Goal: Task Accomplishment & Management: Use online tool/utility

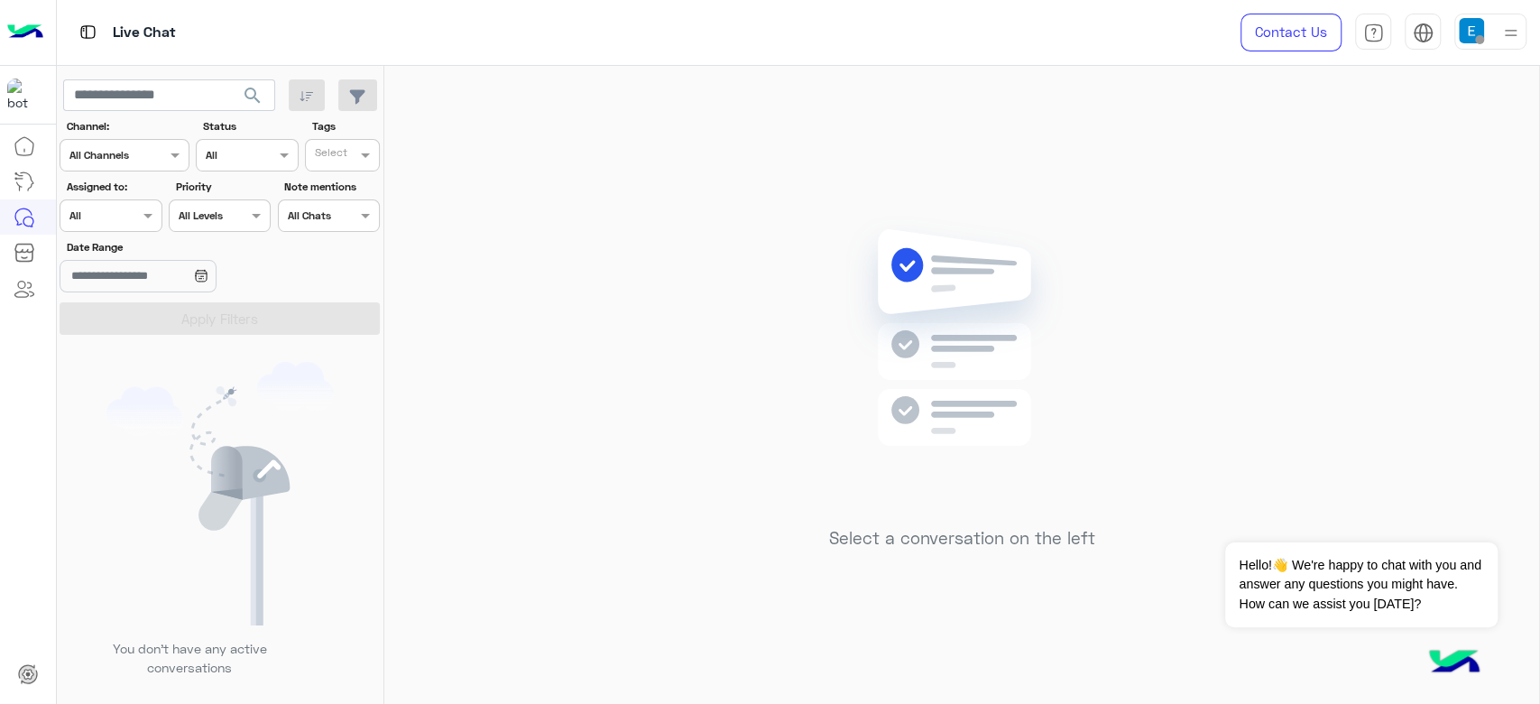
click at [1388, 284] on div "Select a conversation on the left" at bounding box center [961, 388] width 1155 height 645
click at [1465, 307] on div "Select a conversation on the left" at bounding box center [961, 388] width 1155 height 645
click at [1370, 147] on div "Select a conversation on the left" at bounding box center [961, 388] width 1155 height 645
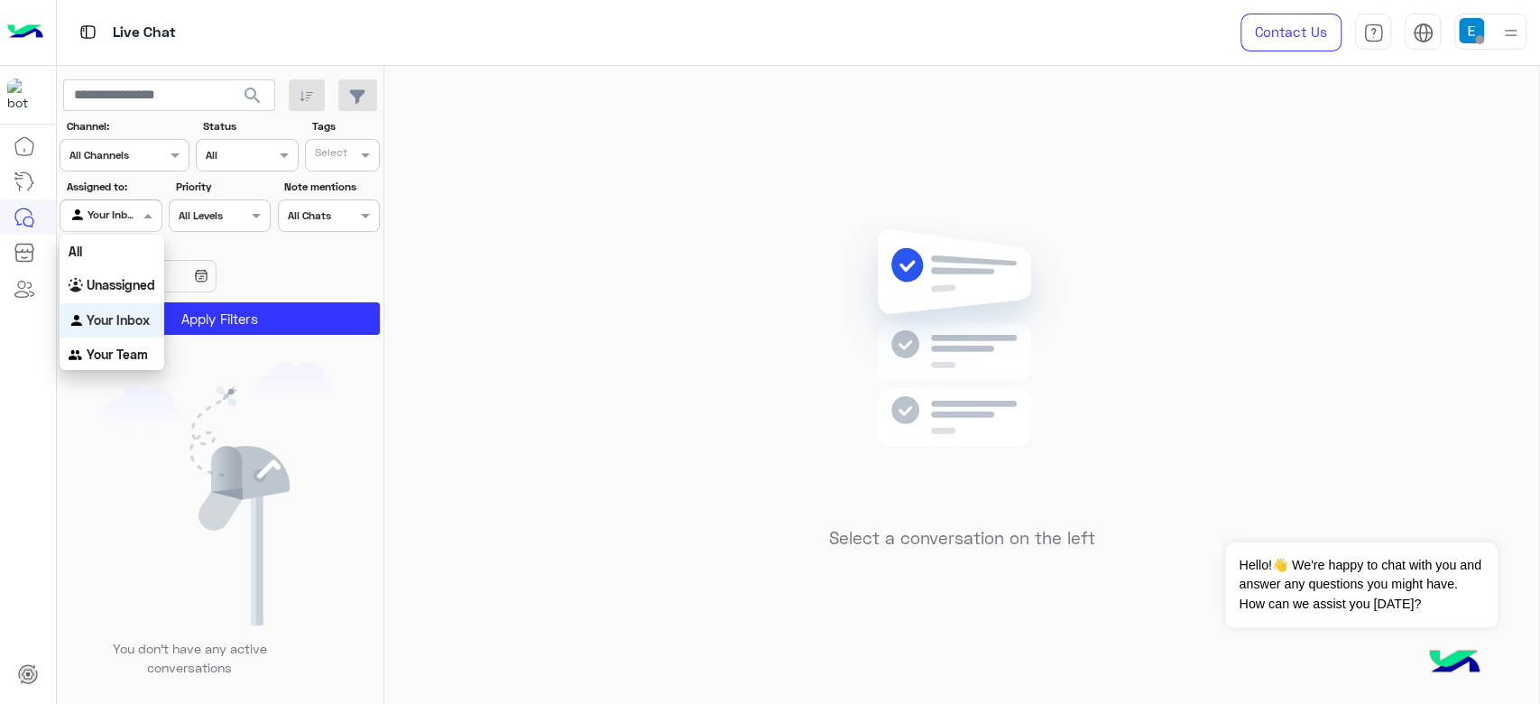
click at [133, 217] on div at bounding box center [110, 213] width 100 height 17
click at [121, 246] on div "All" at bounding box center [112, 251] width 105 height 33
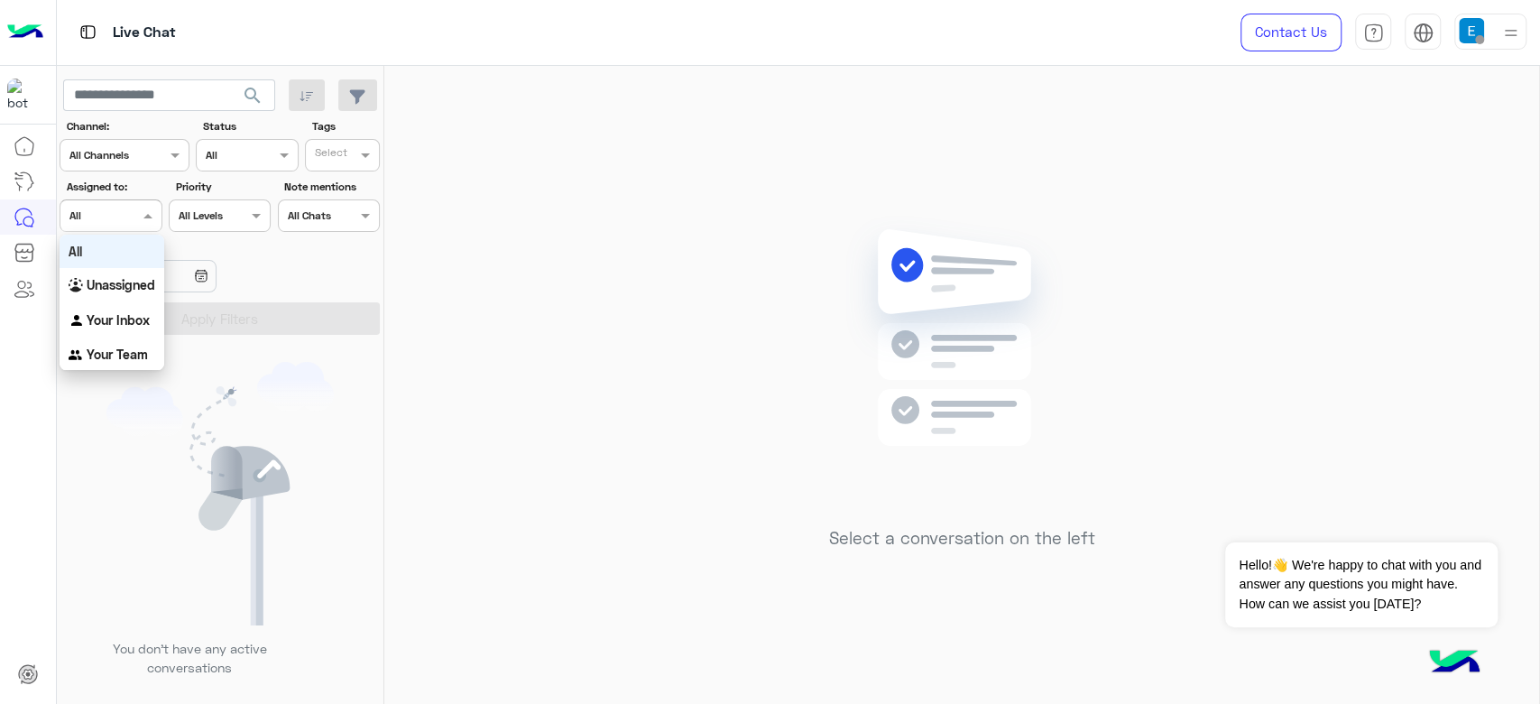
click at [128, 210] on div at bounding box center [110, 213] width 100 height 17
click at [123, 274] on div "Unassigned" at bounding box center [112, 285] width 105 height 35
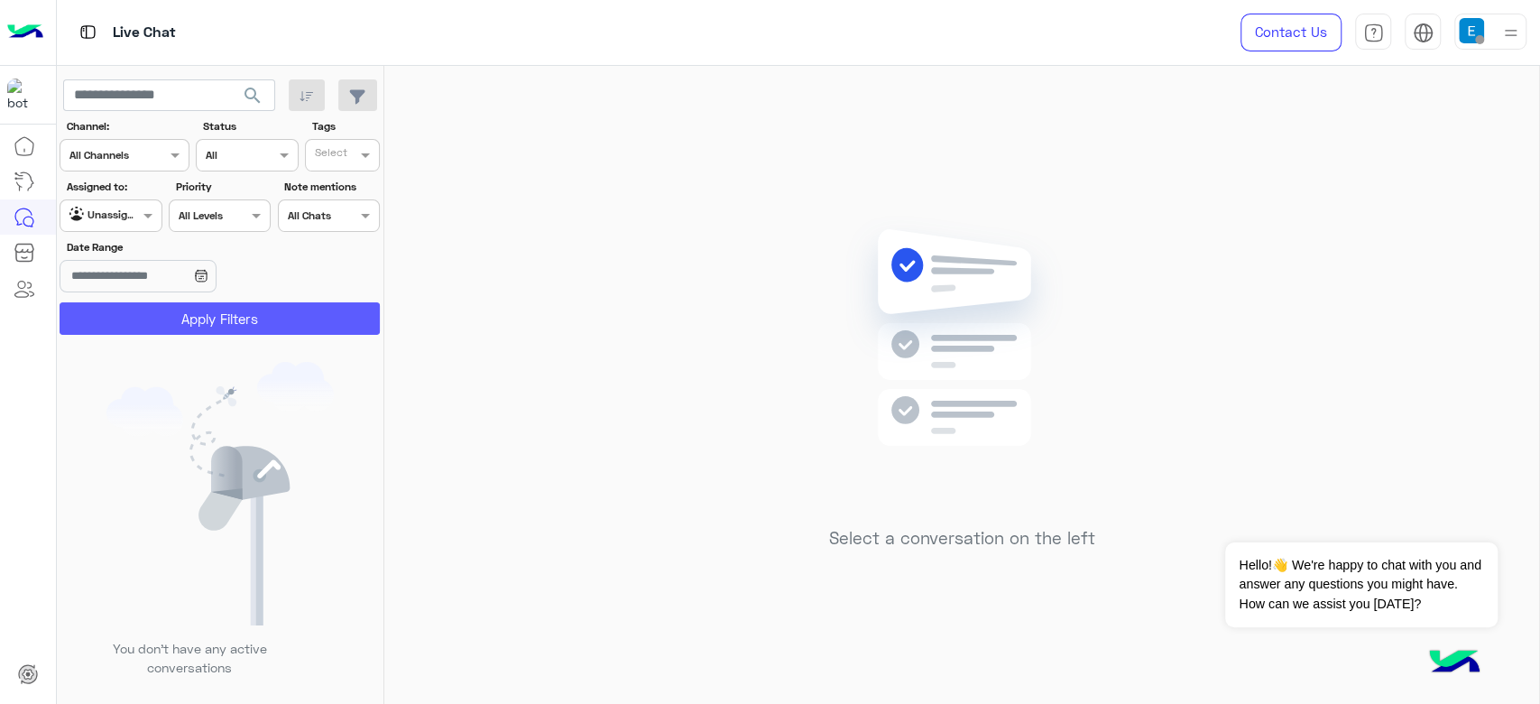
click at [186, 307] on button "Apply Filters" at bounding box center [220, 318] width 320 height 32
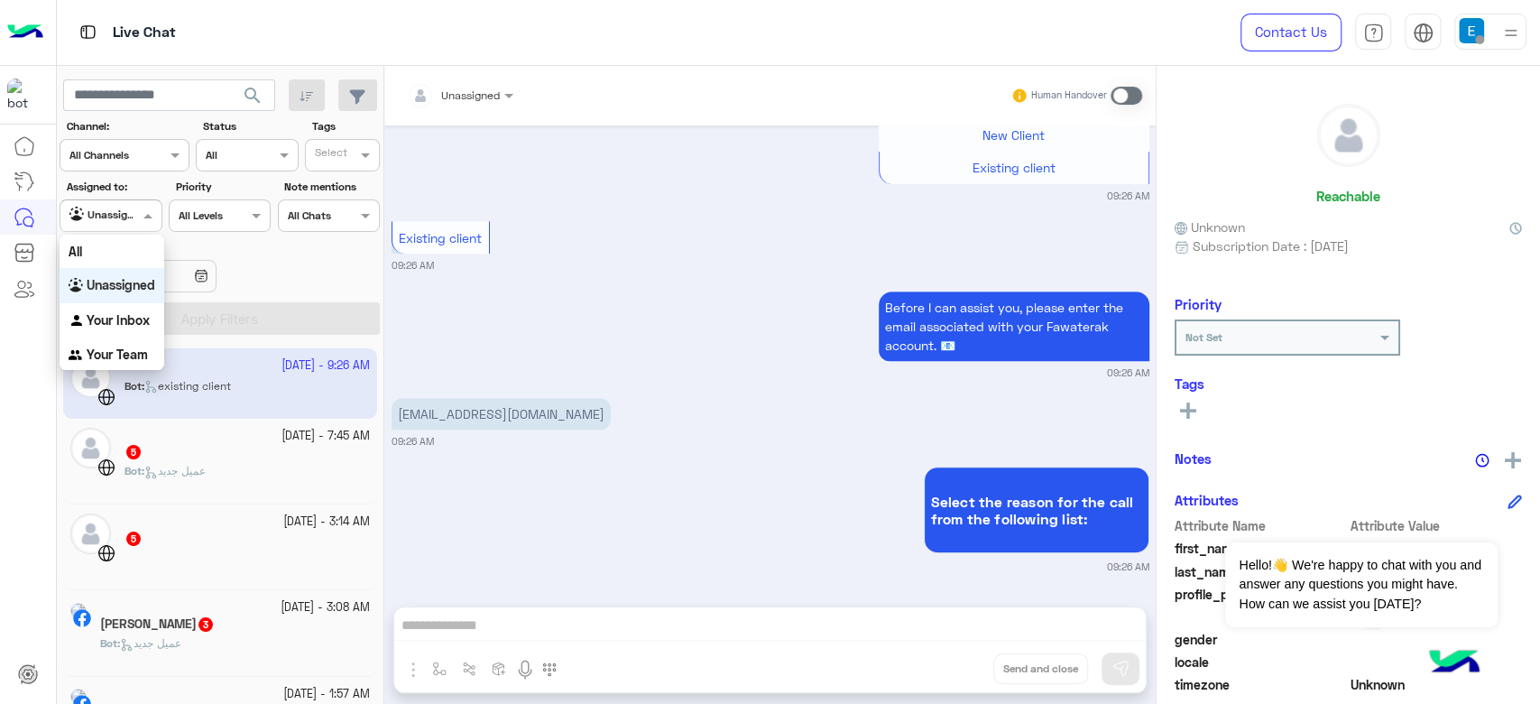
click at [109, 225] on div "Agent Filter Unassigned" at bounding box center [111, 215] width 102 height 32
click at [116, 312] on b "Your Inbox" at bounding box center [118, 319] width 63 height 15
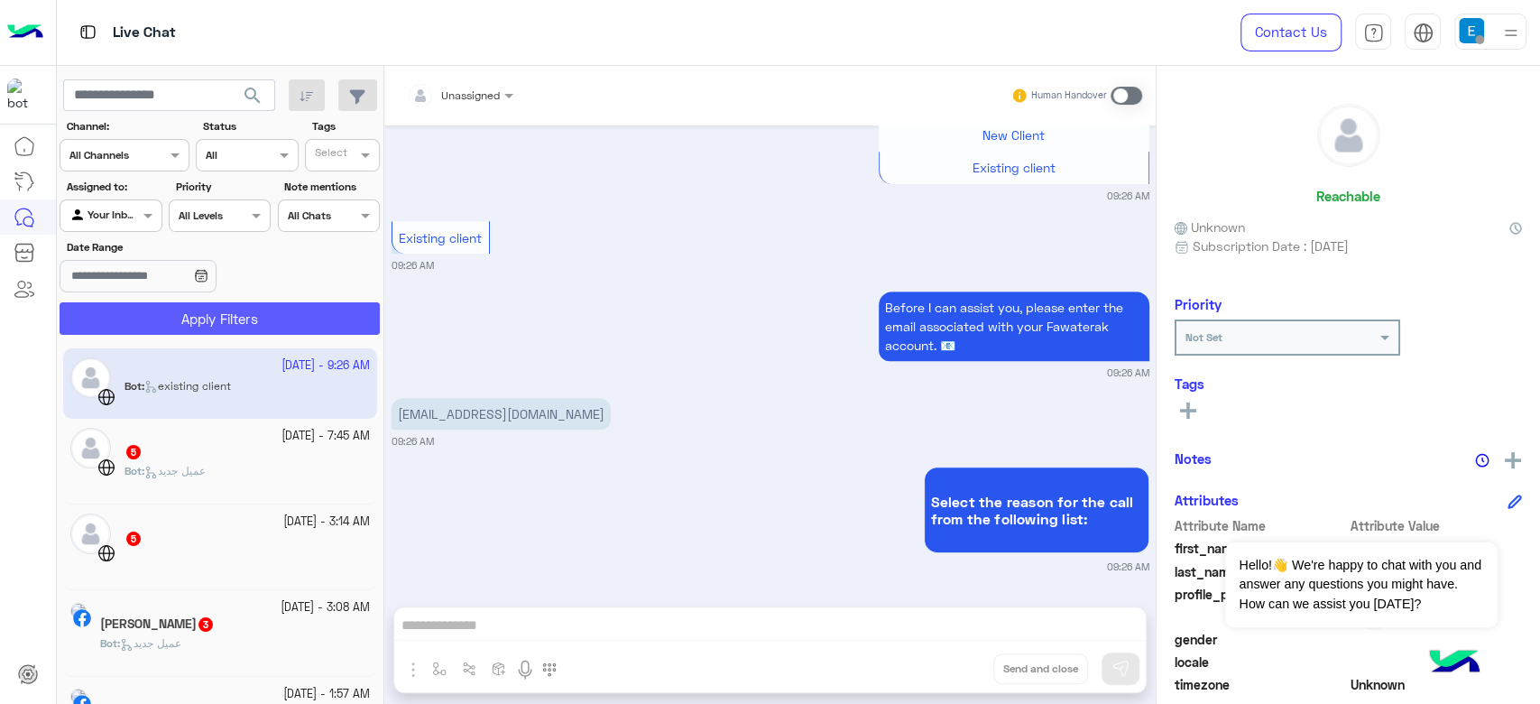
click at [116, 311] on button "Apply Filters" at bounding box center [220, 318] width 320 height 32
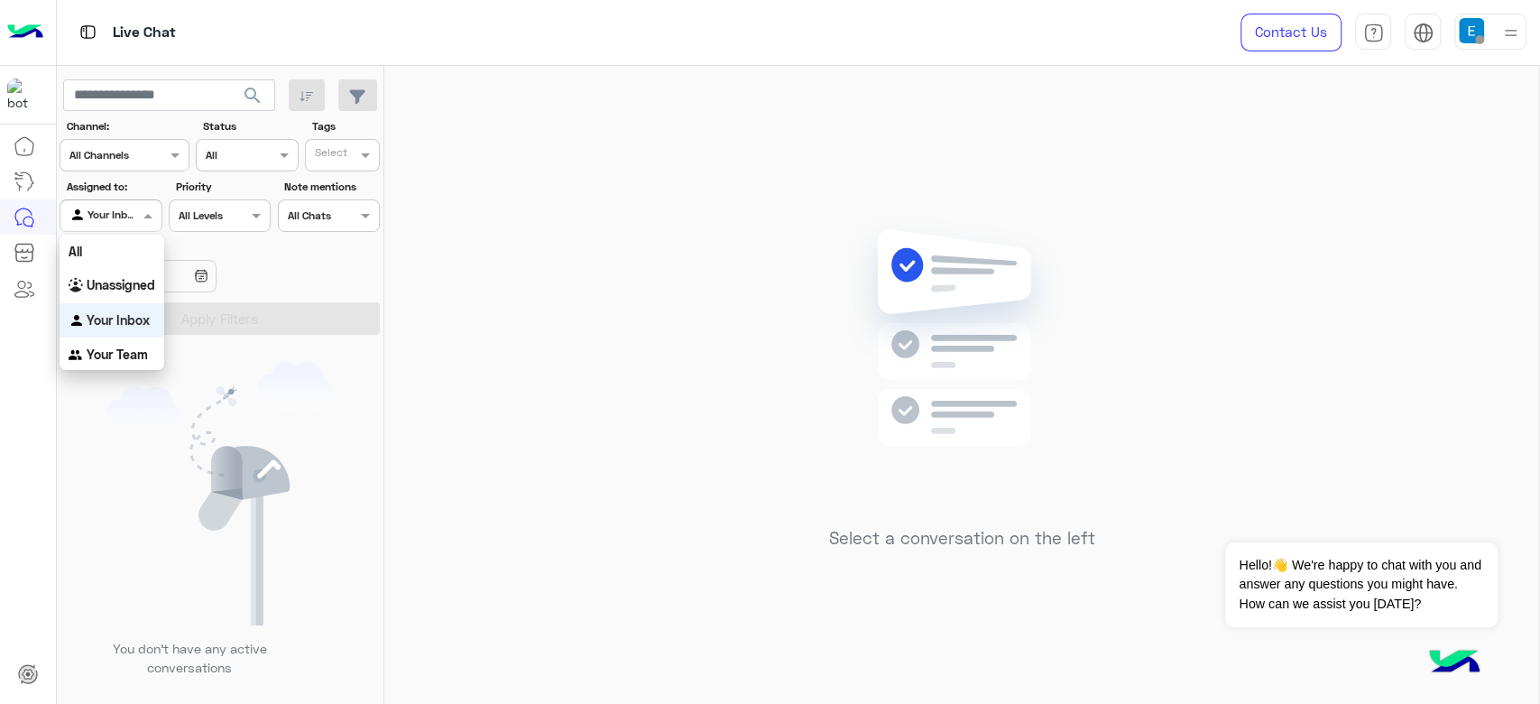
click at [106, 221] on div "Your Inbox" at bounding box center [103, 216] width 69 height 18
click at [110, 245] on div "All" at bounding box center [112, 251] width 105 height 33
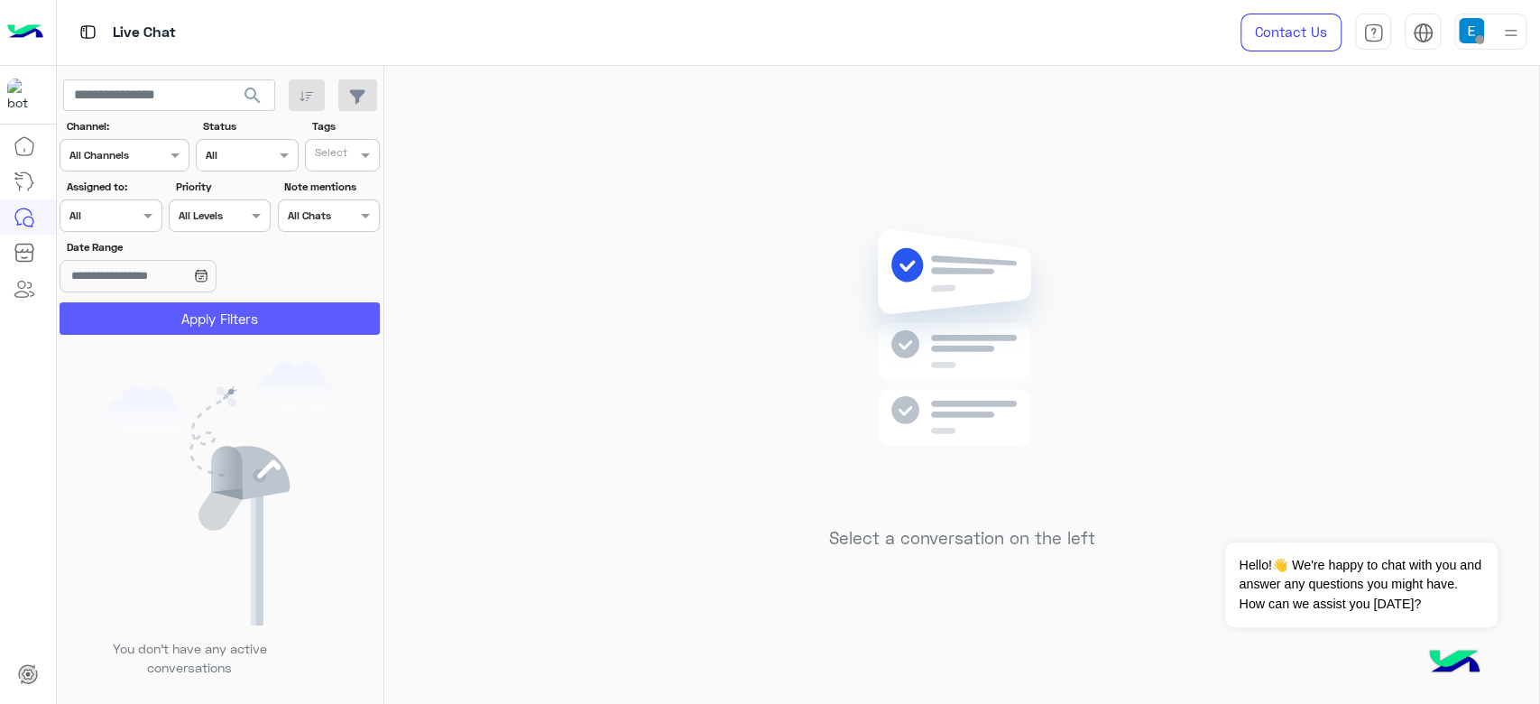
click at [217, 313] on button "Apply Filters" at bounding box center [220, 318] width 320 height 32
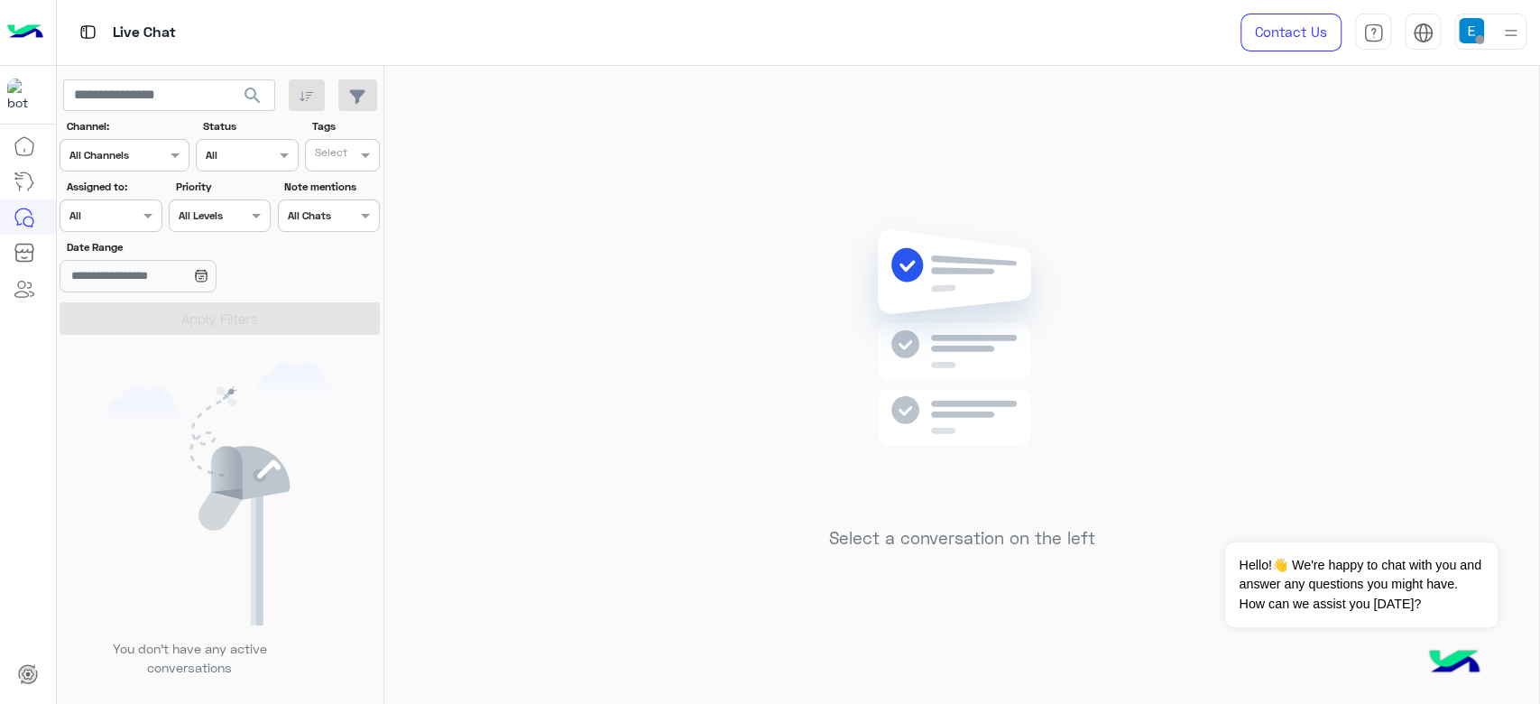
click at [120, 199] on div "Agent Filter All" at bounding box center [111, 215] width 102 height 32
click at [117, 318] on b "Your Inbox" at bounding box center [118, 319] width 63 height 15
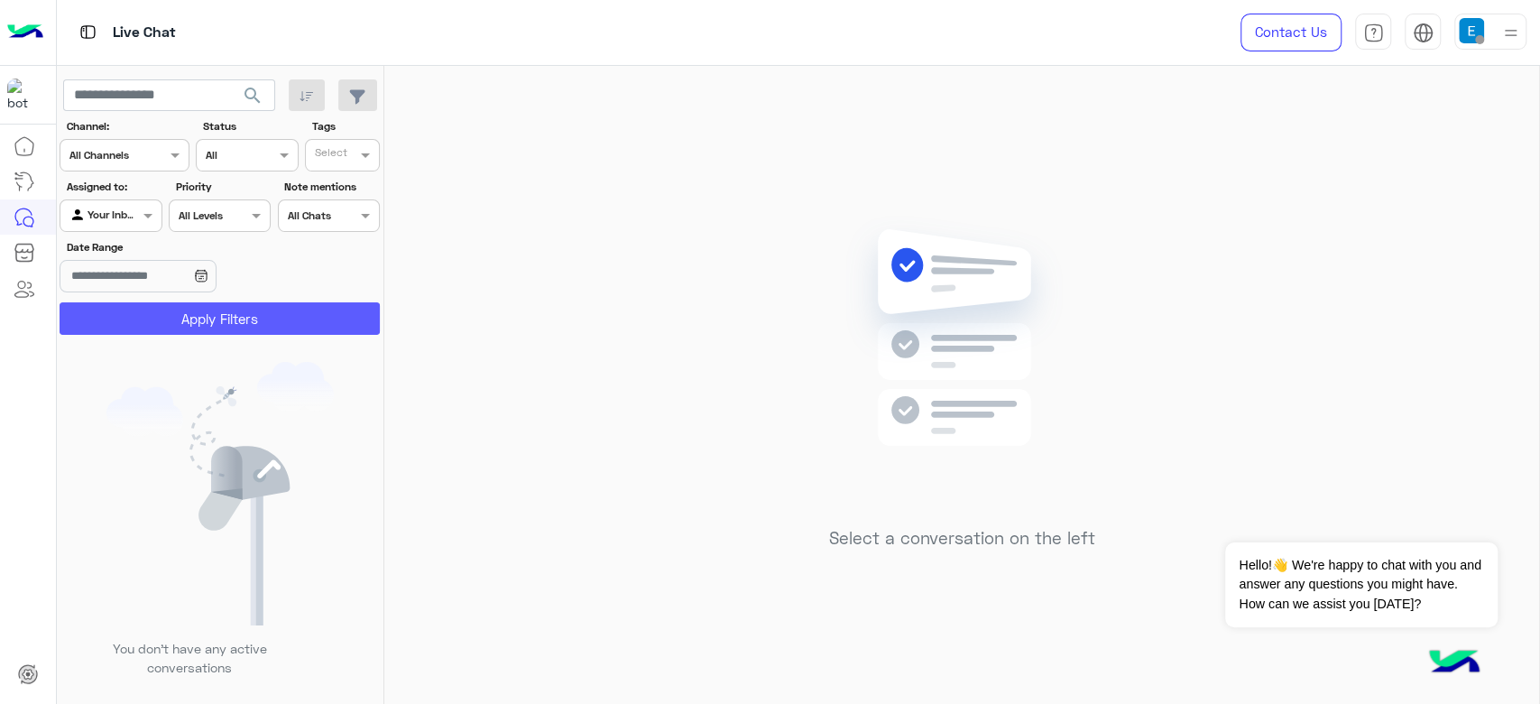
click at [117, 318] on button "Apply Filters" at bounding box center [220, 318] width 320 height 32
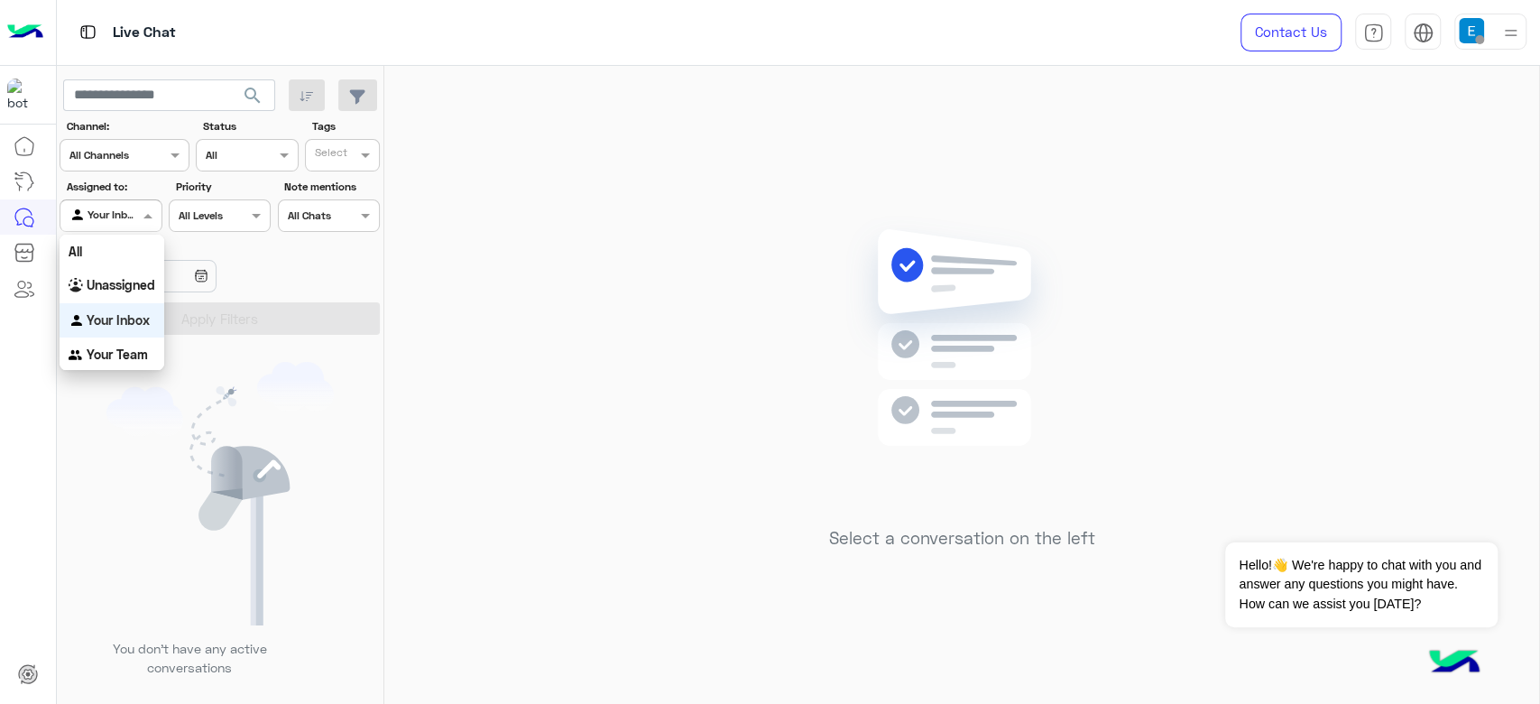
click at [99, 208] on input "text" at bounding box center [90, 214] width 42 height 16
click at [101, 244] on div "All" at bounding box center [112, 251] width 105 height 33
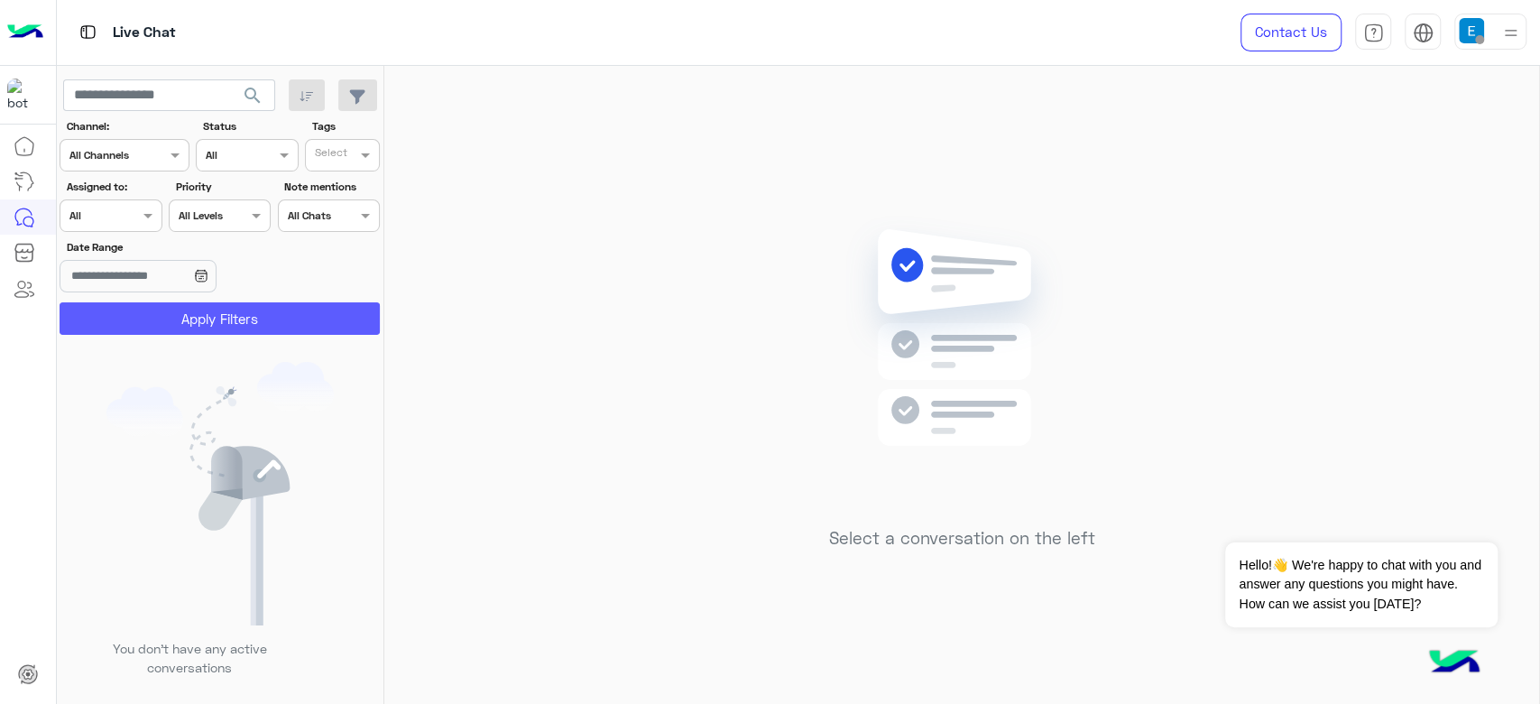
click at [171, 310] on button "Apply Filters" at bounding box center [220, 318] width 320 height 32
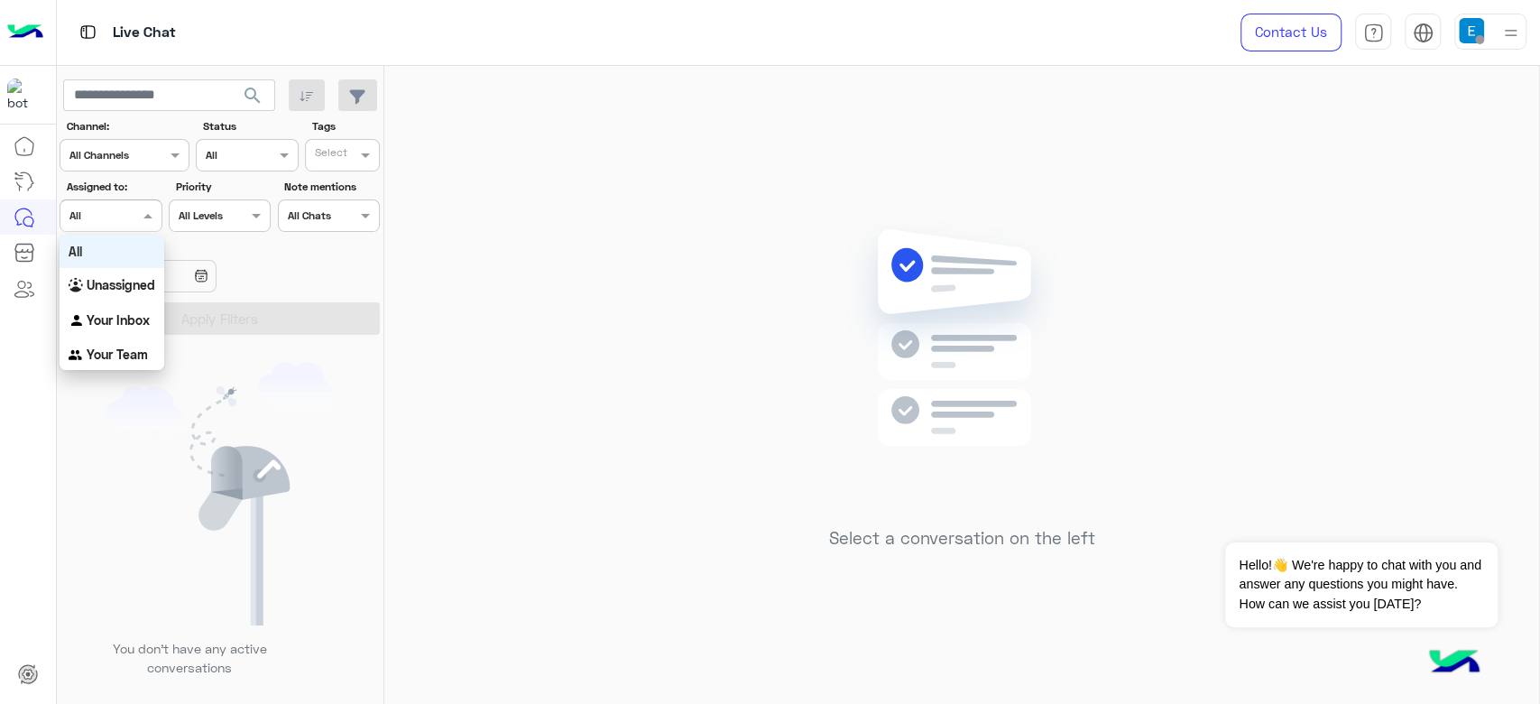
click at [132, 206] on div at bounding box center [110, 213] width 100 height 17
click at [126, 292] on b "Unassigned" at bounding box center [121, 284] width 69 height 15
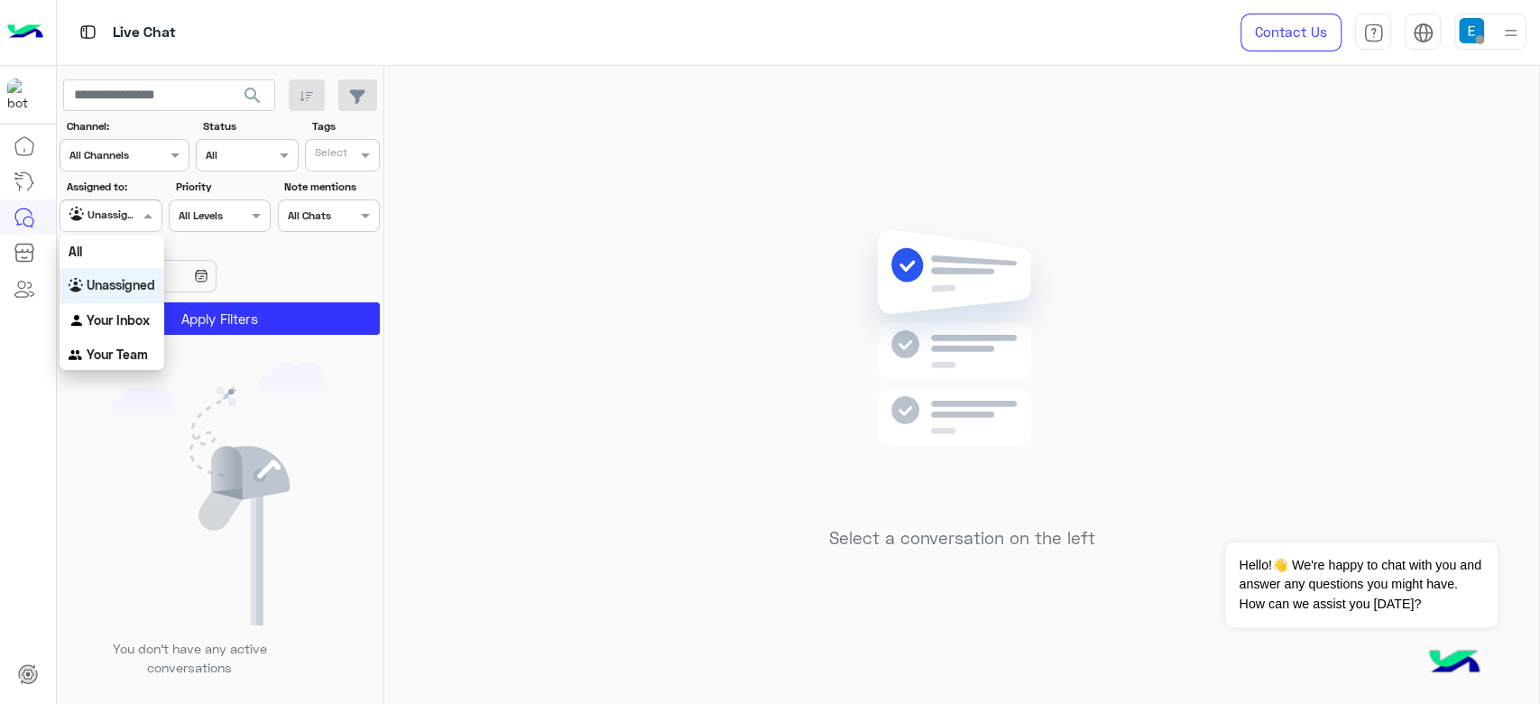
click at [111, 205] on div at bounding box center [110, 213] width 100 height 17
click at [117, 316] on b "Your Inbox" at bounding box center [118, 319] width 63 height 15
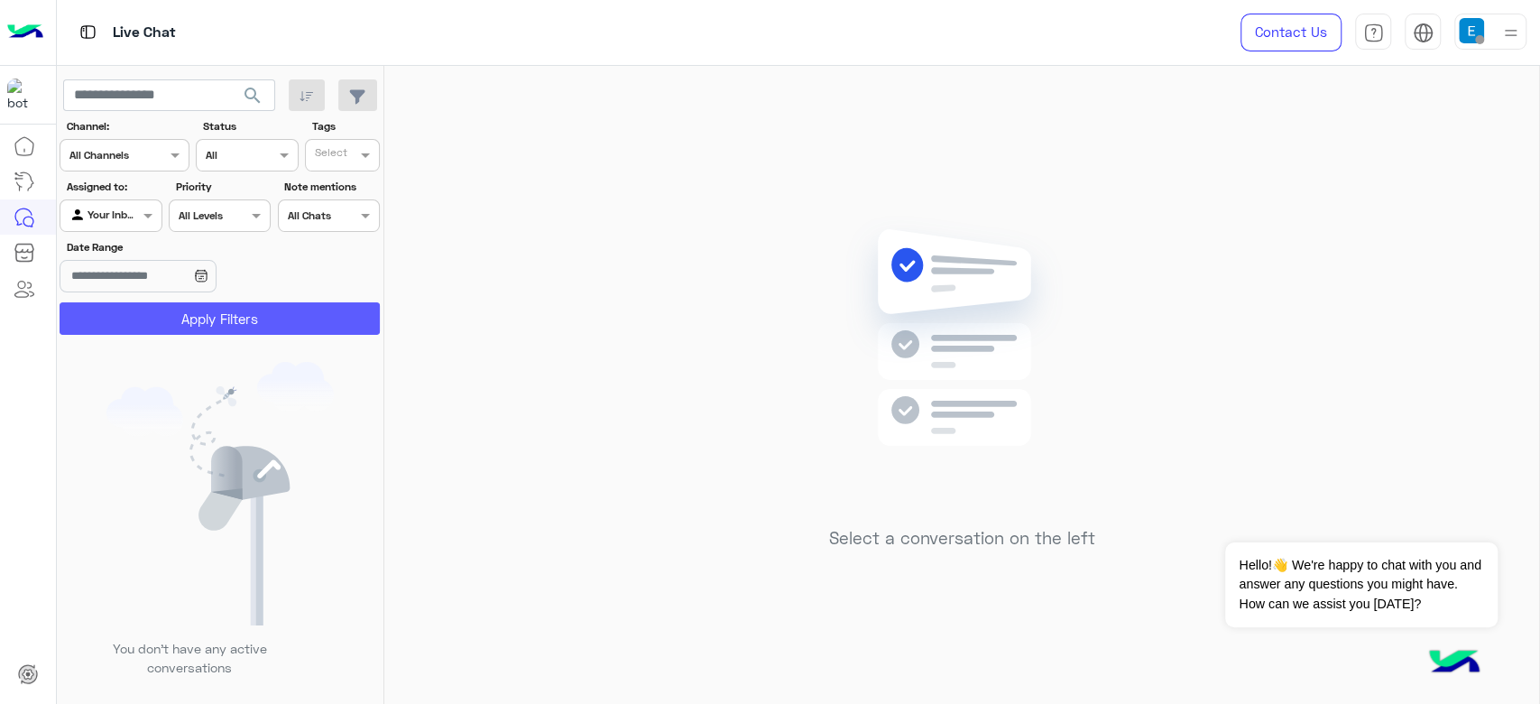
click at [203, 317] on button "Apply Filters" at bounding box center [220, 318] width 320 height 32
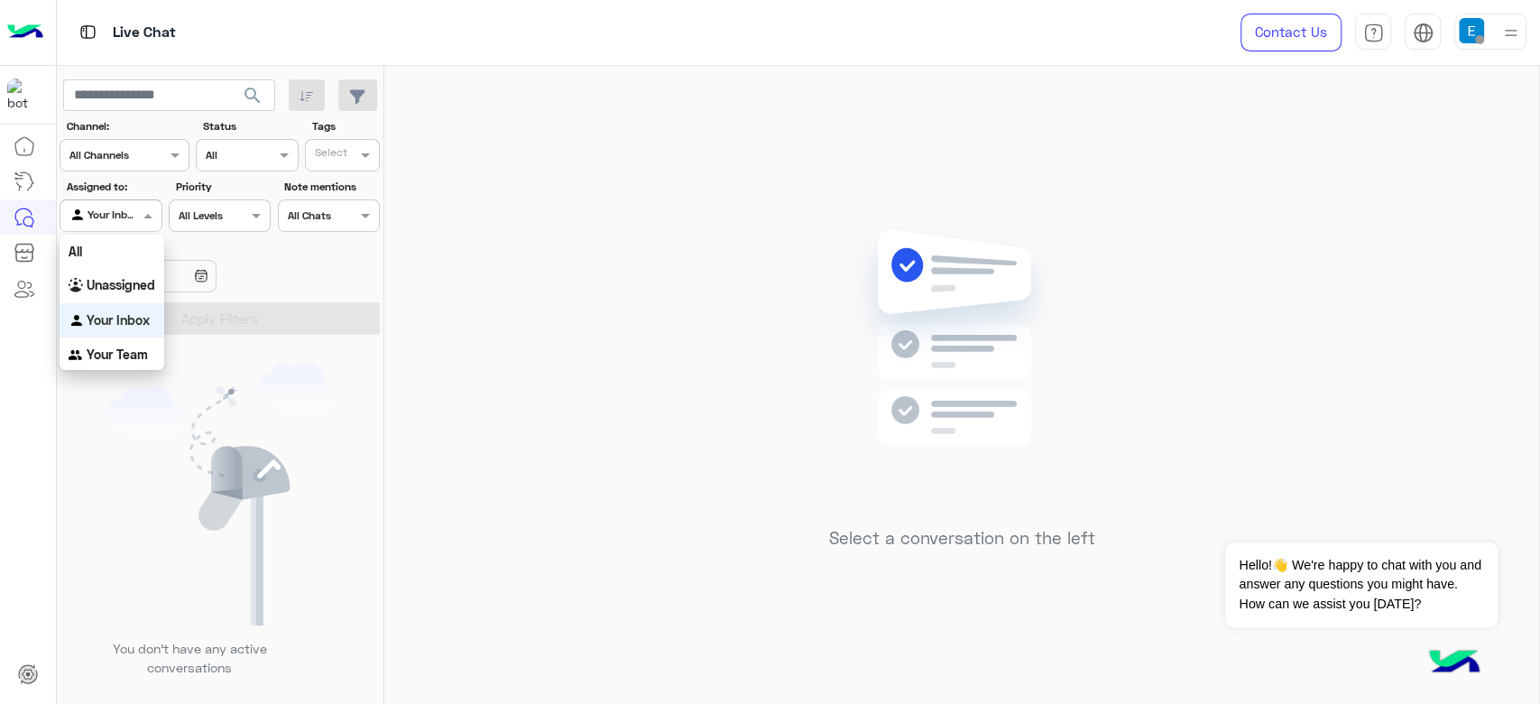
click at [125, 210] on div at bounding box center [110, 213] width 100 height 17
click at [115, 245] on div "All" at bounding box center [112, 251] width 105 height 33
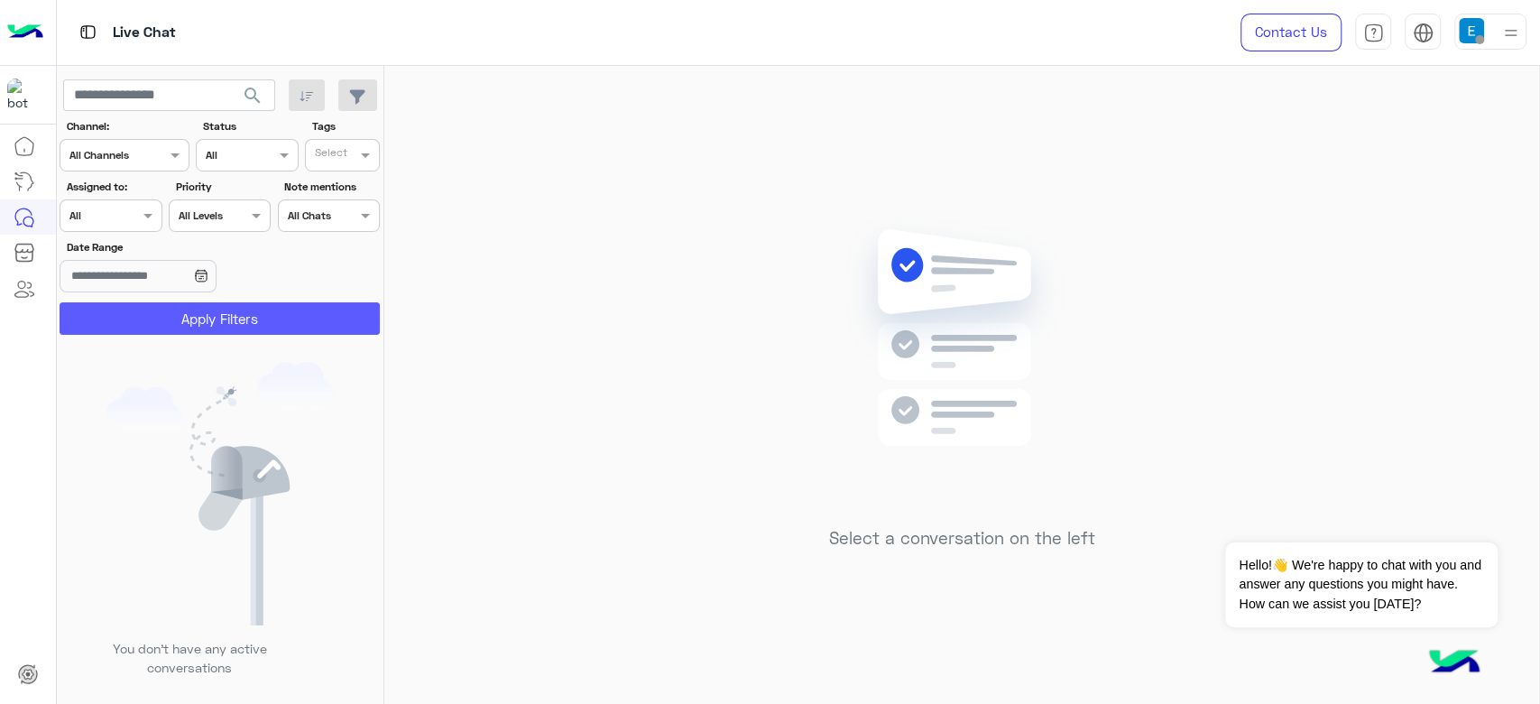
click at [217, 302] on button "Apply Filters" at bounding box center [220, 318] width 320 height 32
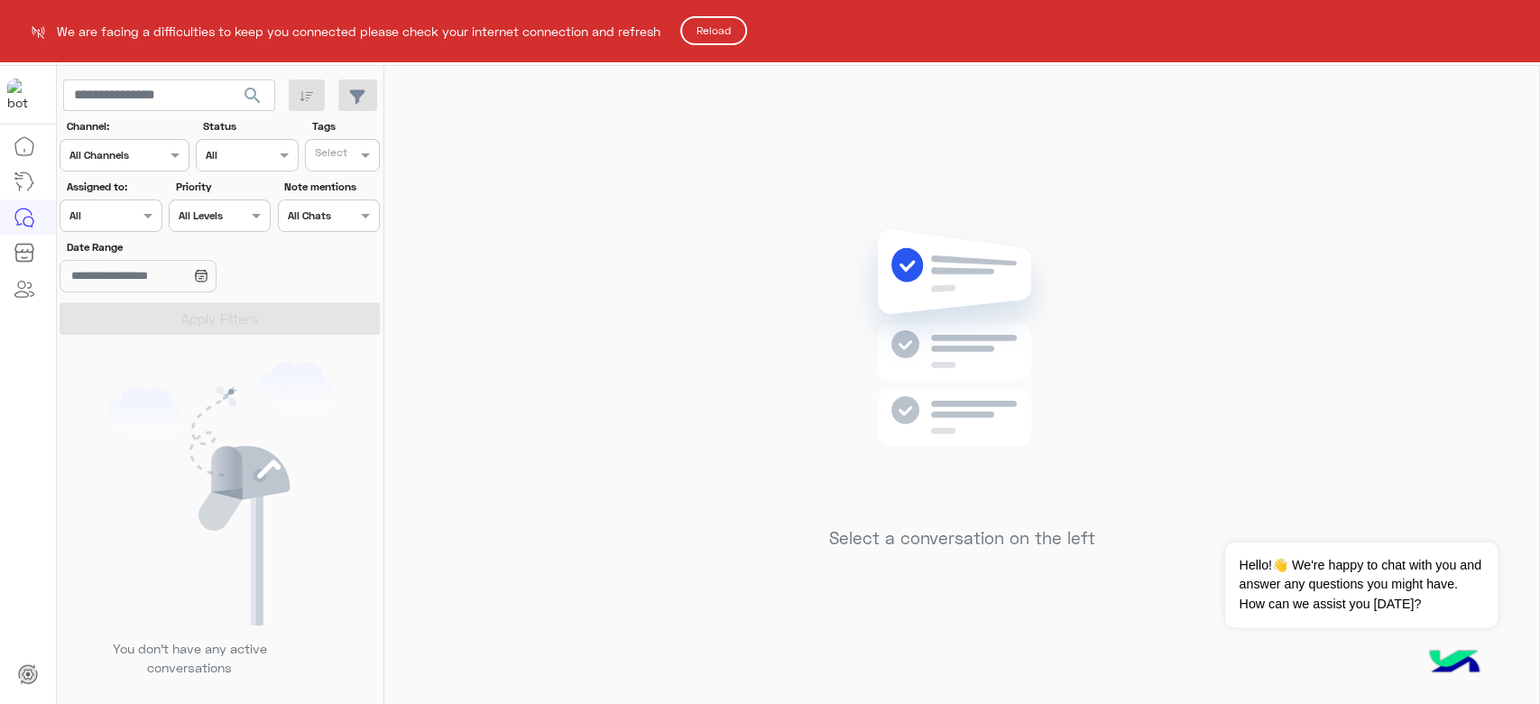
click at [716, 37] on button "Reload" at bounding box center [713, 30] width 67 height 29
